Goal: Transaction & Acquisition: Purchase product/service

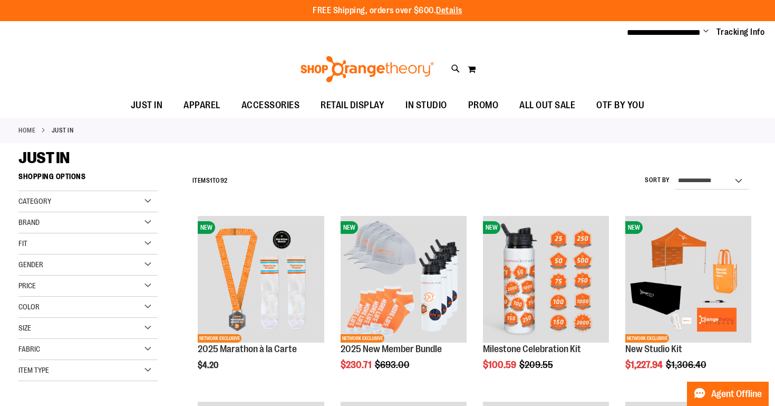
click at [704, 31] on span "Change" at bounding box center [706, 32] width 5 height 10
click at [658, 69] on link "Sign Out" at bounding box center [668, 71] width 92 height 20
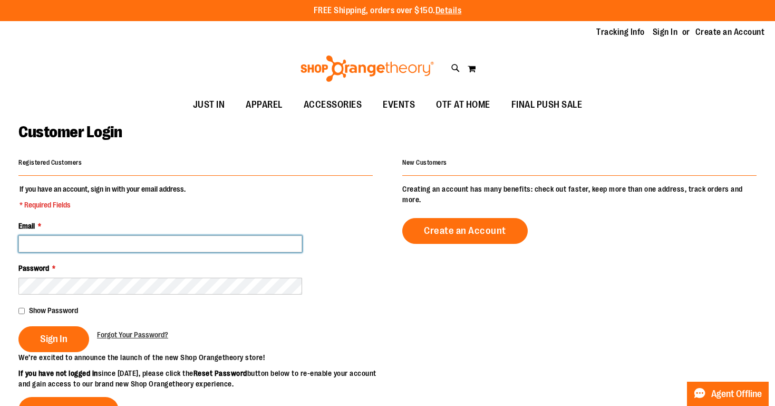
type input "**********"
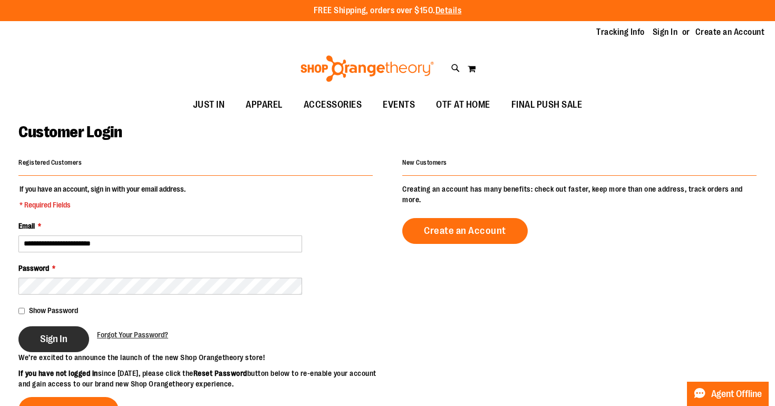
click at [58, 335] on span "Sign In" at bounding box center [53, 339] width 27 height 12
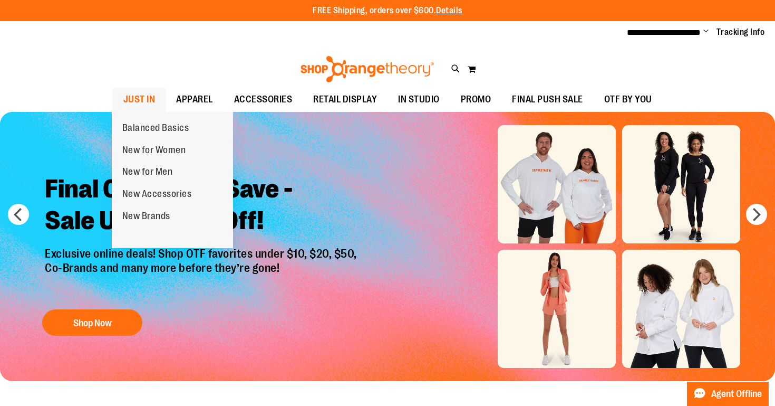
click at [142, 90] on span "JUST IN" at bounding box center [139, 100] width 32 height 24
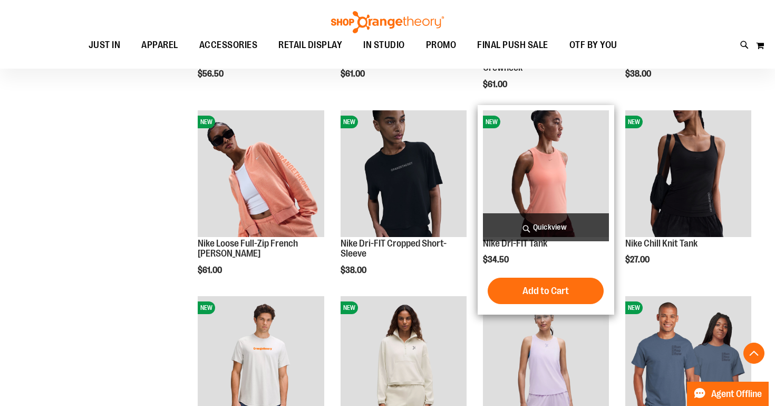
scroll to position [546, 0]
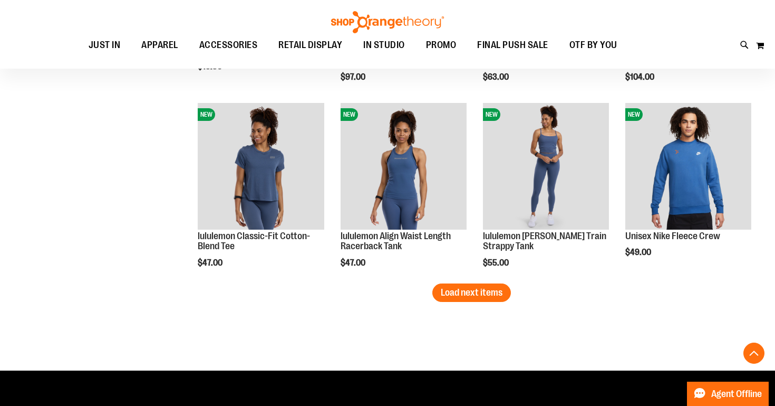
scroll to position [1492, 0]
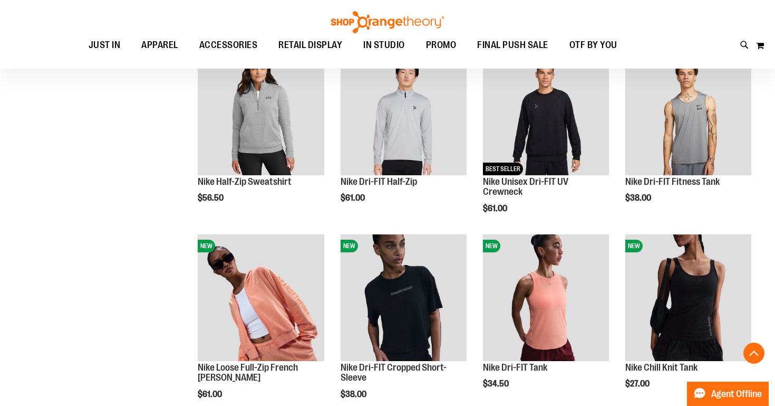
scroll to position [421, 0]
